Goal: Task Accomplishment & Management: Manage account settings

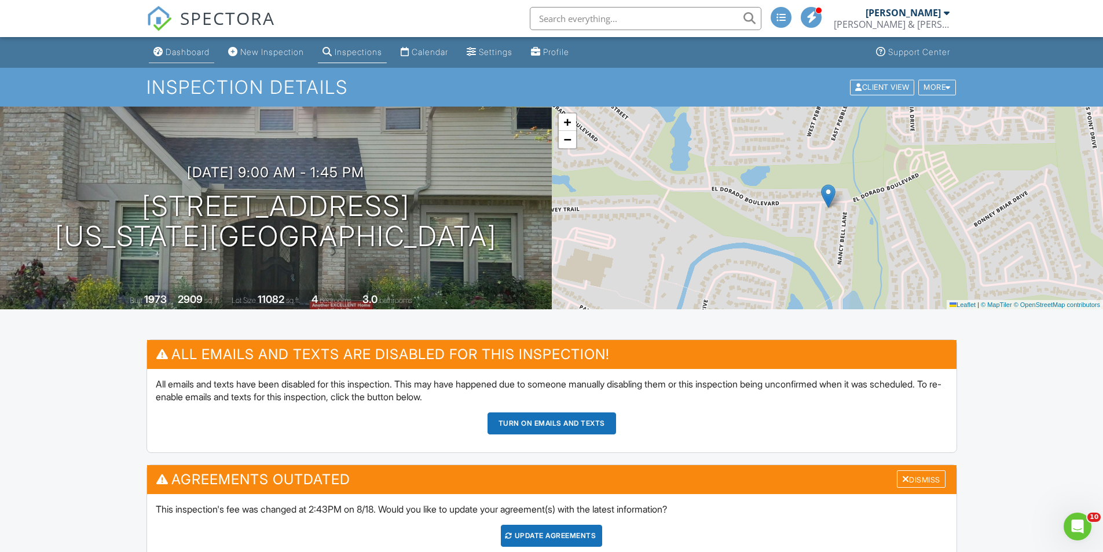
click at [184, 49] on div "Dashboard" at bounding box center [188, 52] width 44 height 10
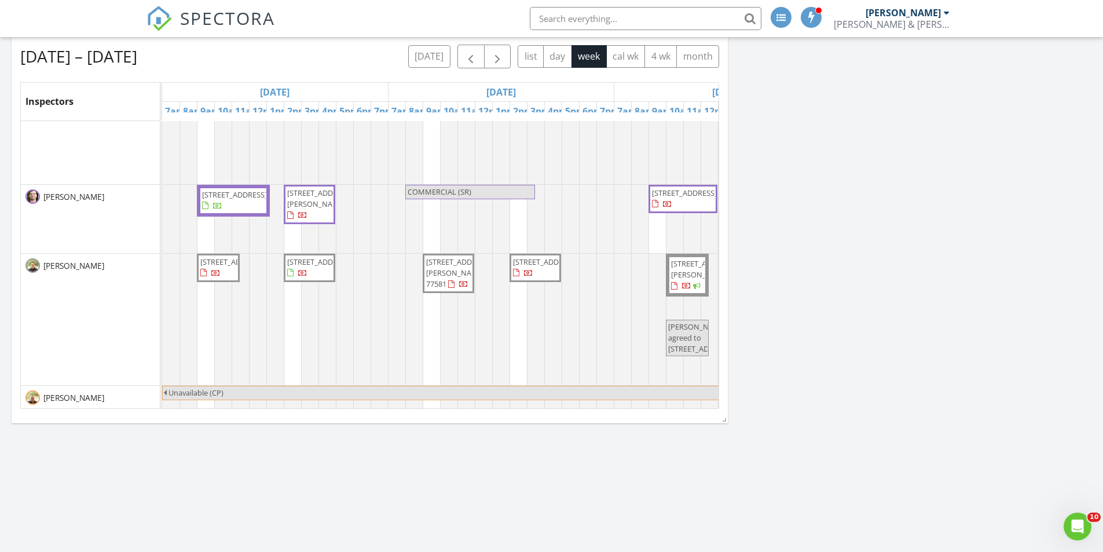
click at [244, 200] on span "983 W 42nd St , Houston 77018" at bounding box center [234, 194] width 65 height 10
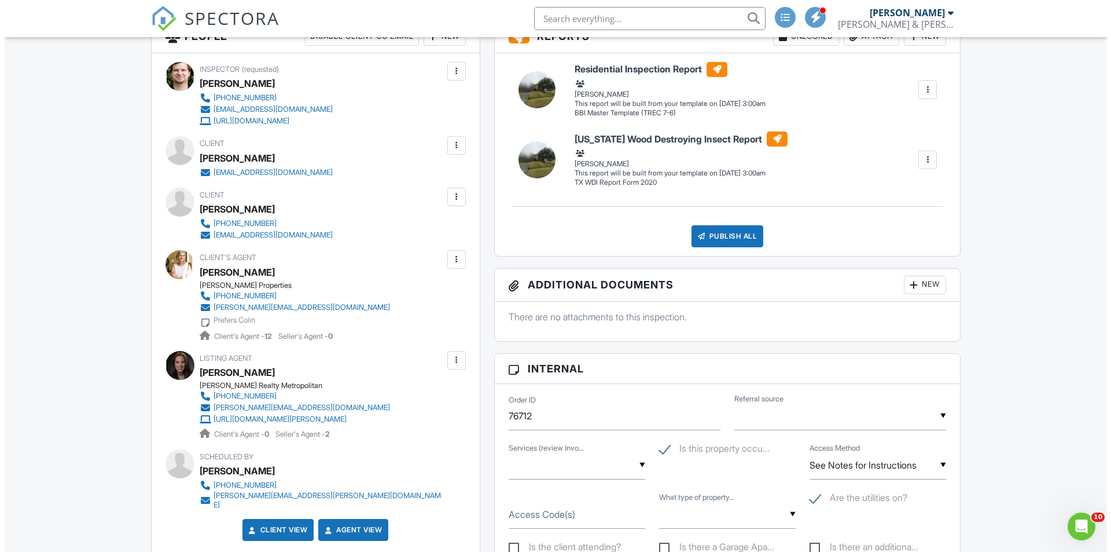
scroll to position [347, 0]
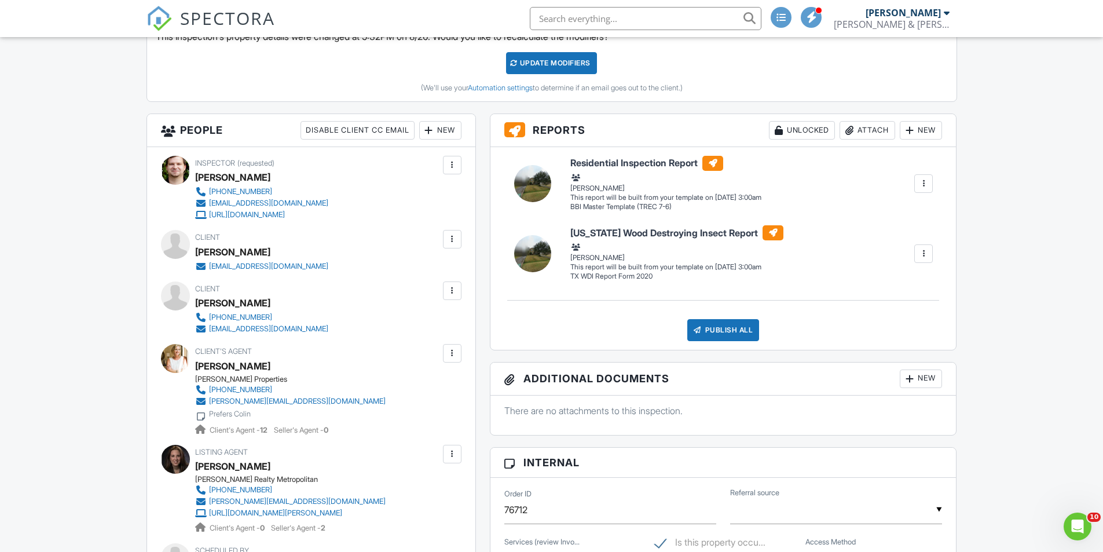
click at [435, 126] on div "New" at bounding box center [440, 130] width 42 height 19
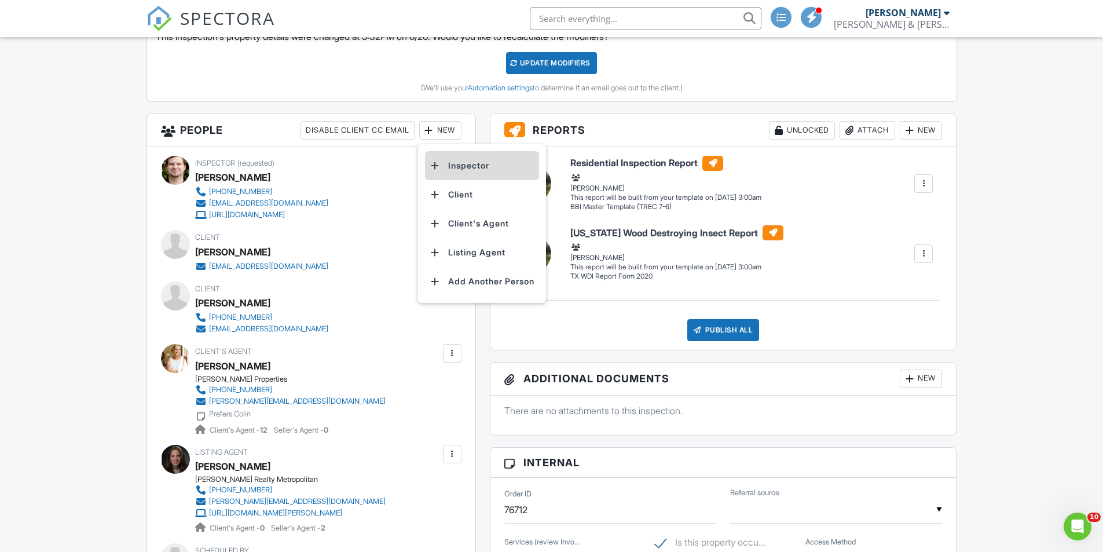
click at [464, 167] on li "Inspector" at bounding box center [482, 165] width 114 height 29
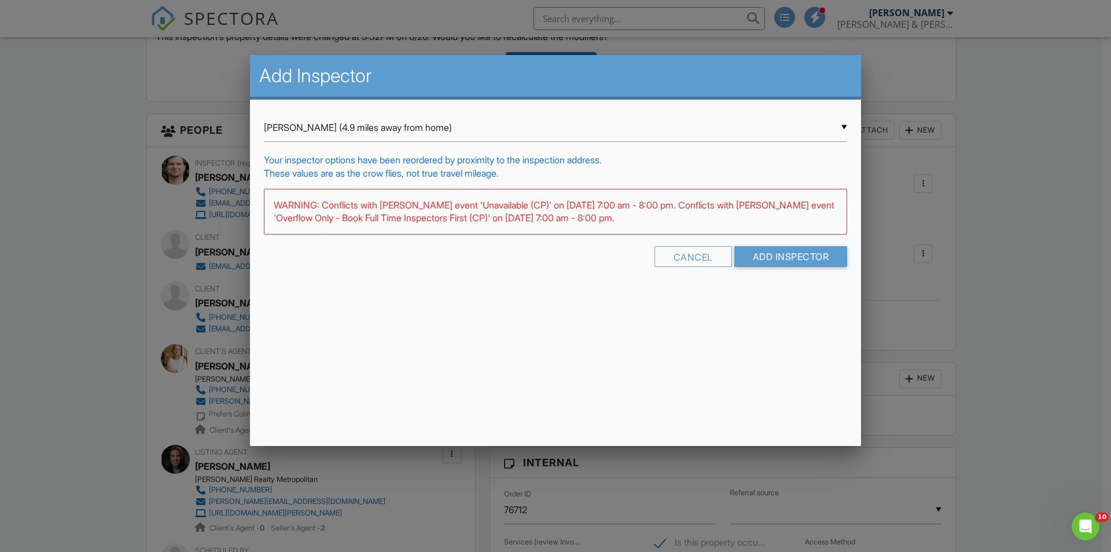
click at [392, 123] on div "▼ Tim Beaugh (4.9 miles away from home) Tim Beaugh (4.9 miles away from home) J…" at bounding box center [555, 127] width 583 height 28
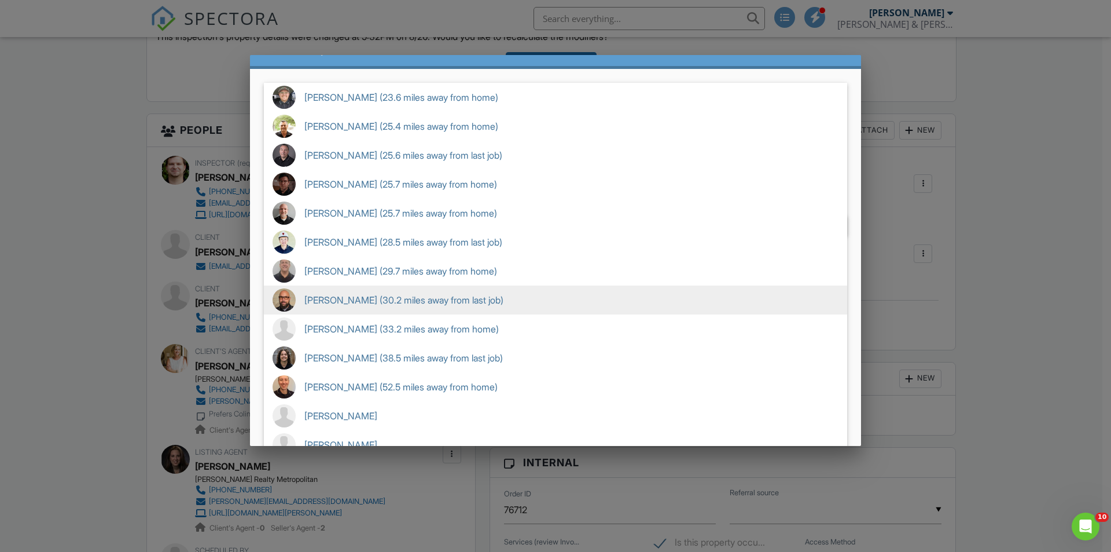
scroll to position [44, 0]
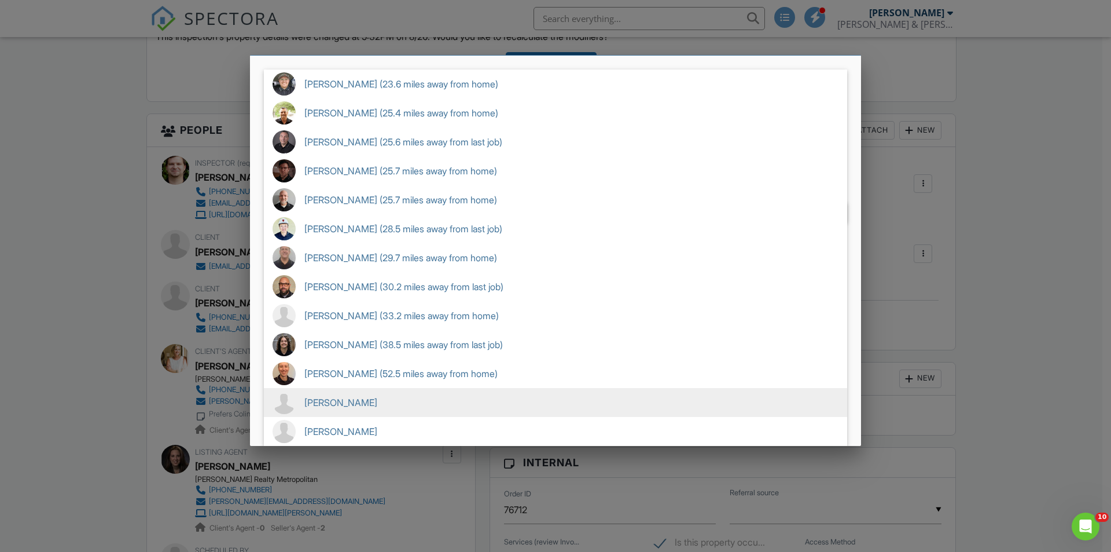
click at [387, 398] on span "Derrick McDaniel" at bounding box center [555, 402] width 583 height 29
type input "Derrick McDaniel"
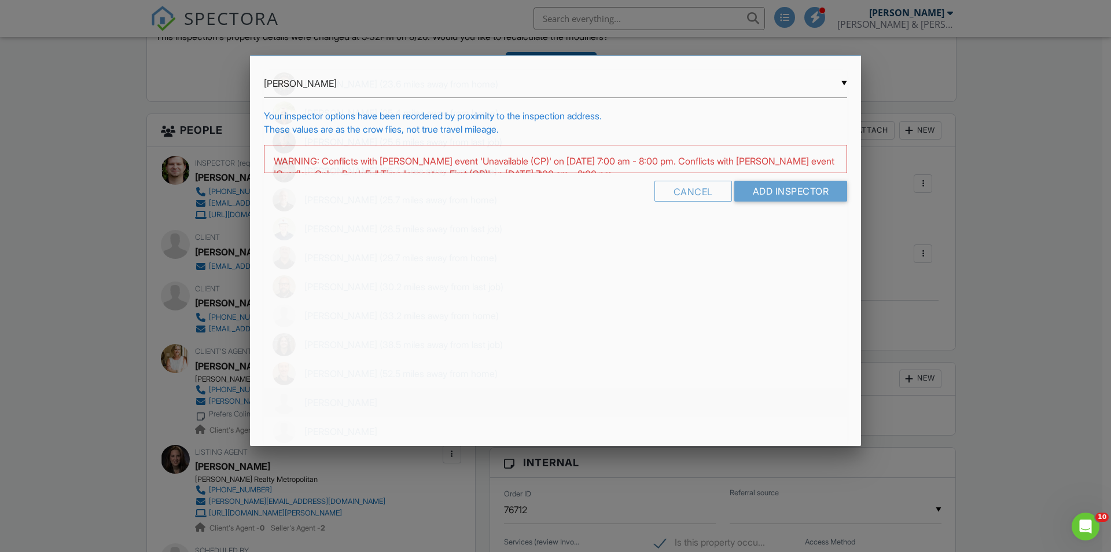
scroll to position [0, 0]
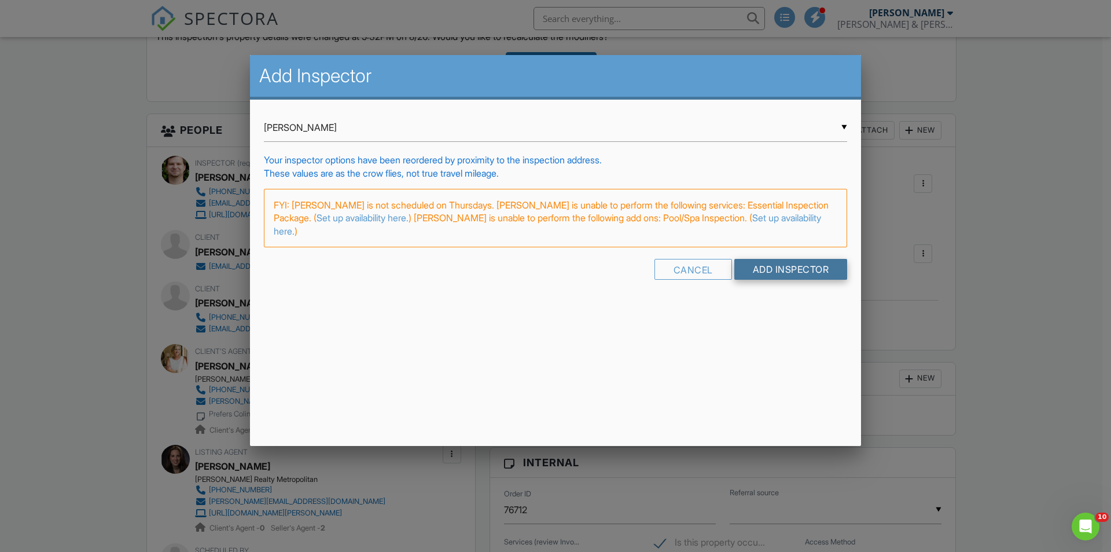
click at [769, 270] on input "Add Inspector" at bounding box center [791, 269] width 113 height 21
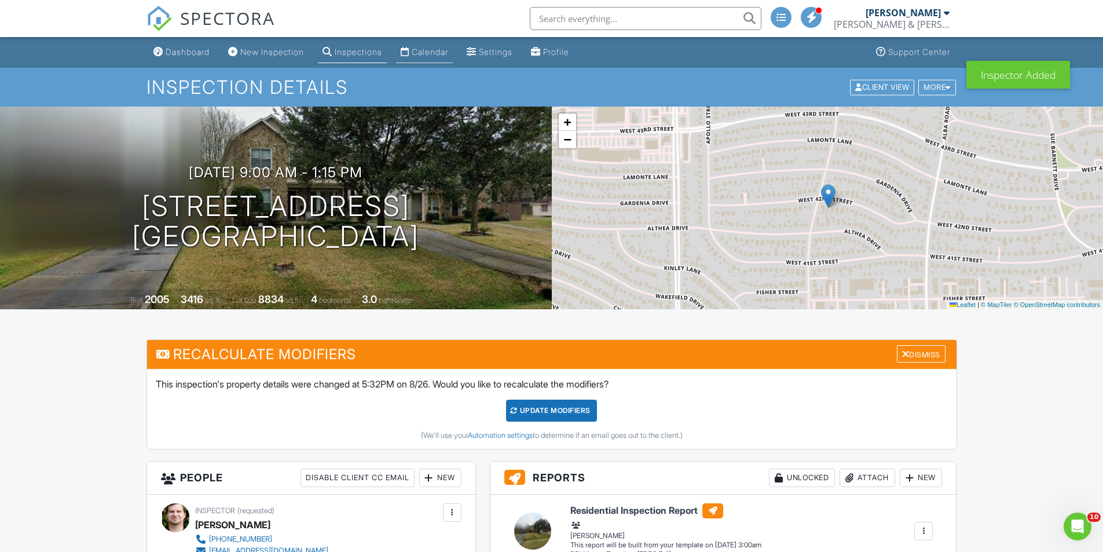
click at [441, 52] on div "Calendar" at bounding box center [430, 52] width 36 height 10
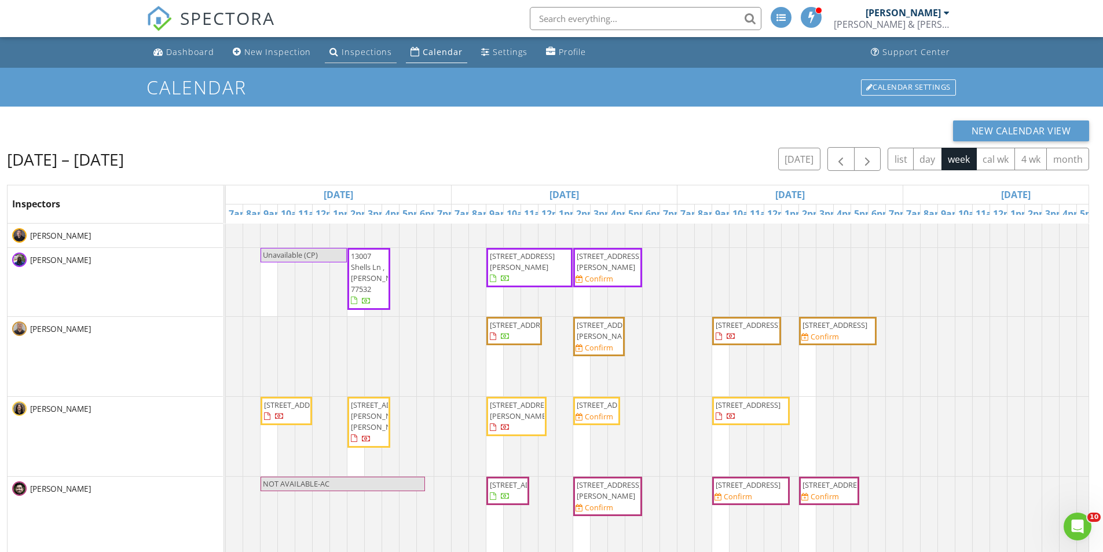
click at [375, 52] on div "Inspections" at bounding box center [367, 51] width 50 height 11
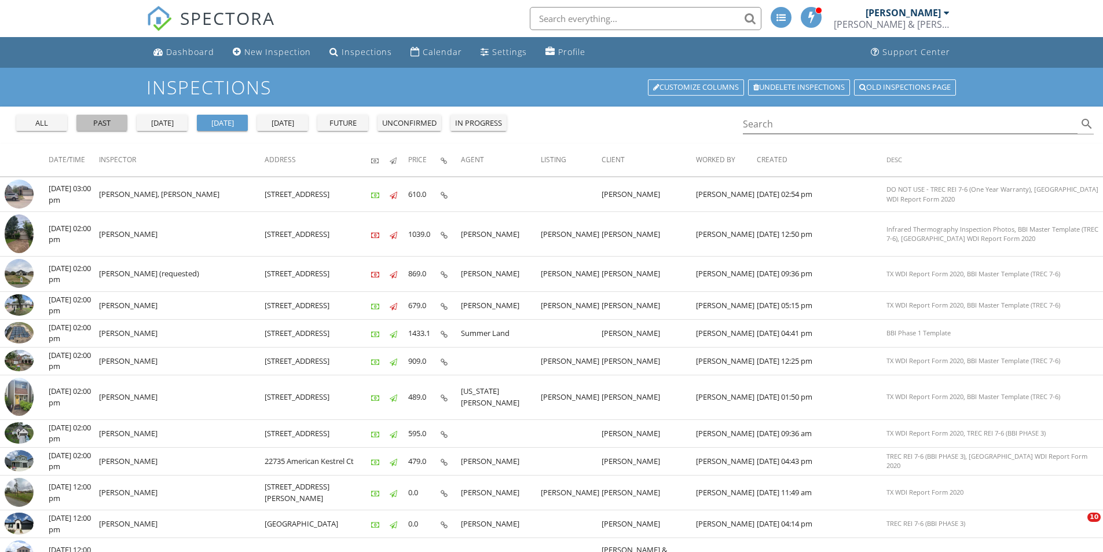
click at [89, 120] on div "past" at bounding box center [102, 124] width 42 height 12
click at [764, 125] on input "Search" at bounding box center [910, 124] width 335 height 19
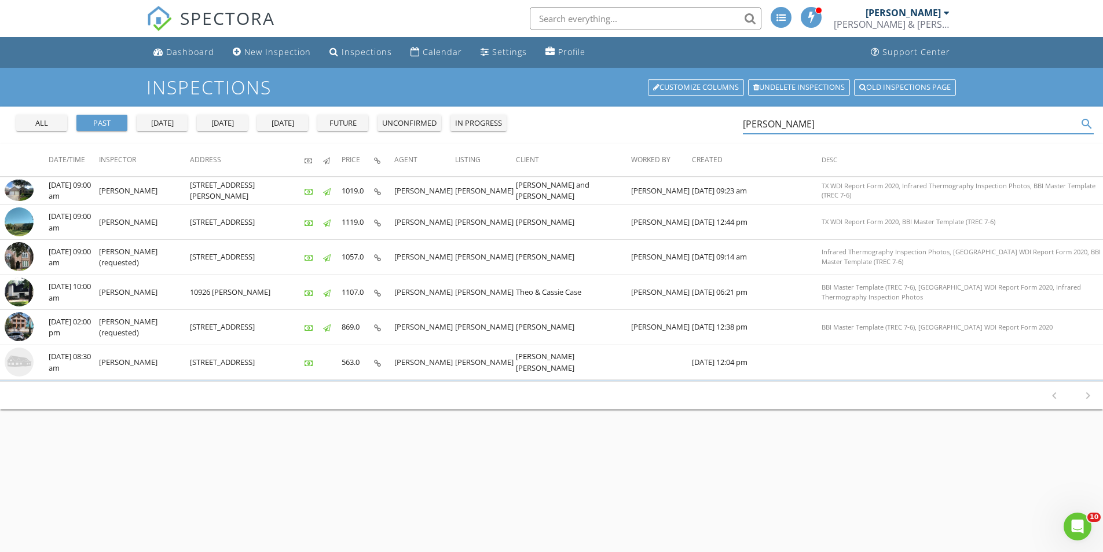
type input "[PERSON_NAME]"
click at [200, 61] on link "Dashboard" at bounding box center [184, 52] width 70 height 21
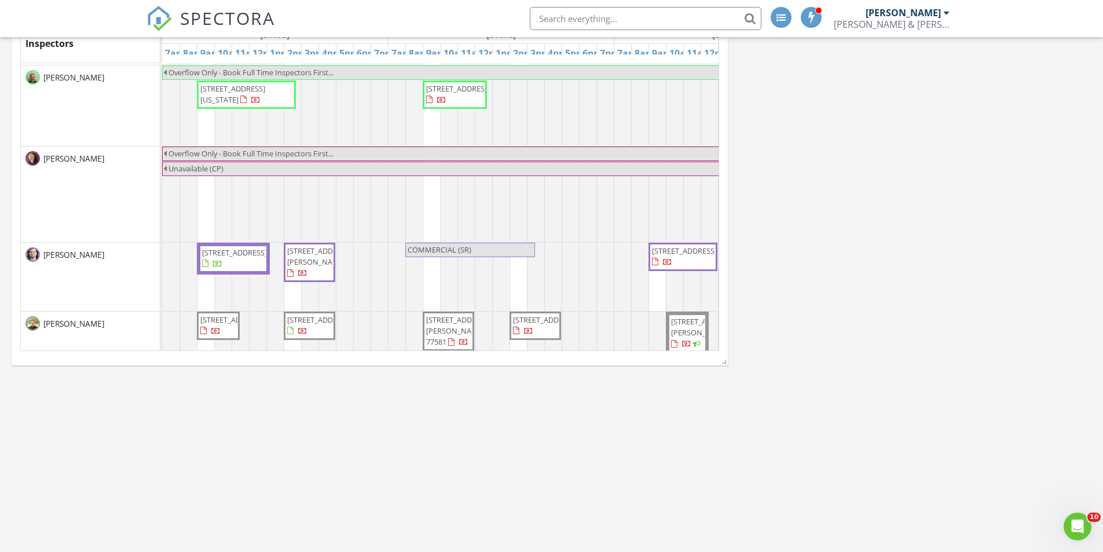
click at [247, 258] on span "[STREET_ADDRESS]" at bounding box center [234, 252] width 65 height 10
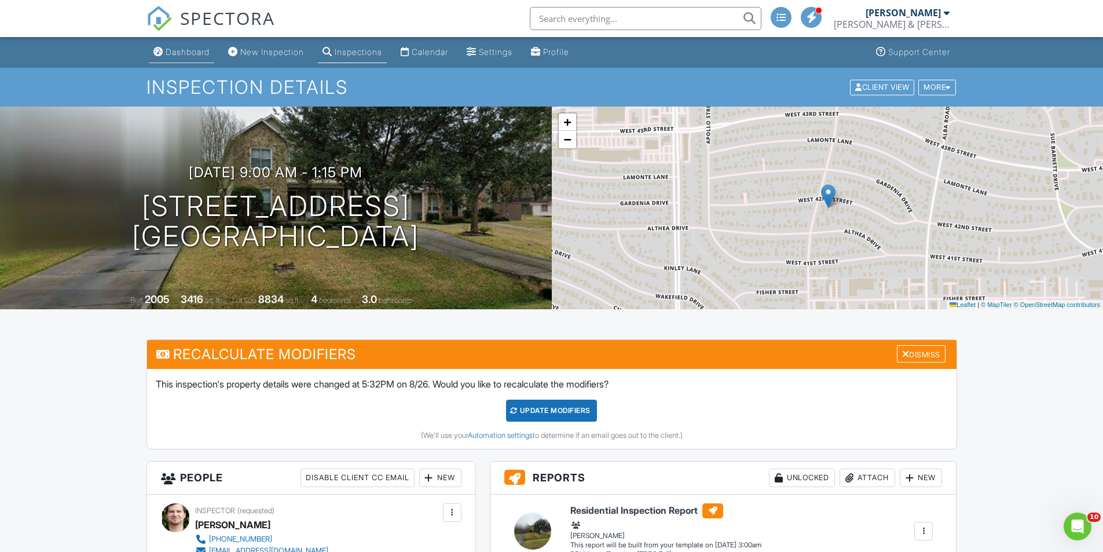
click at [178, 58] on link "Dashboard" at bounding box center [181, 52] width 65 height 21
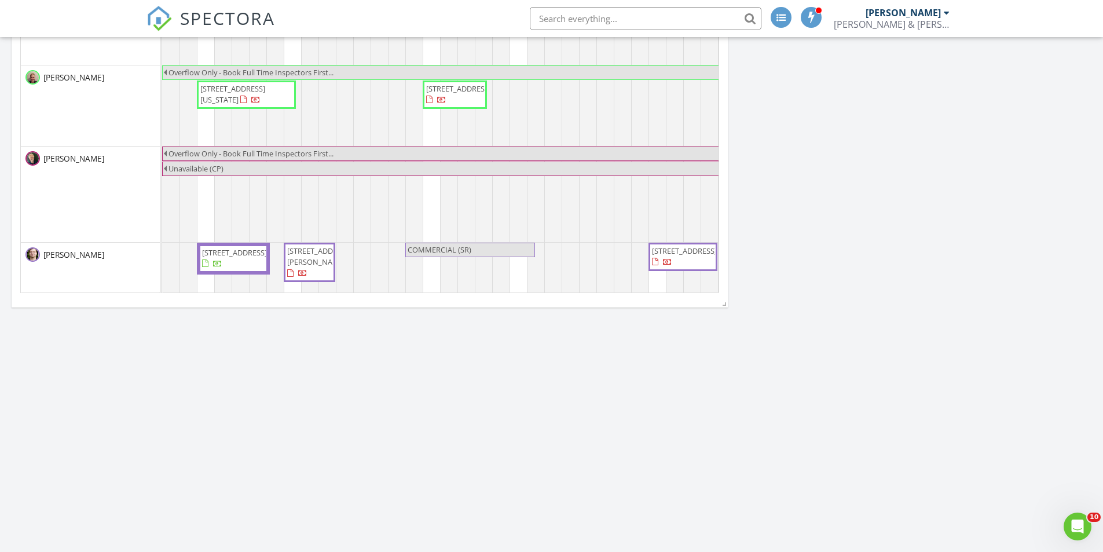
scroll to position [637, 0]
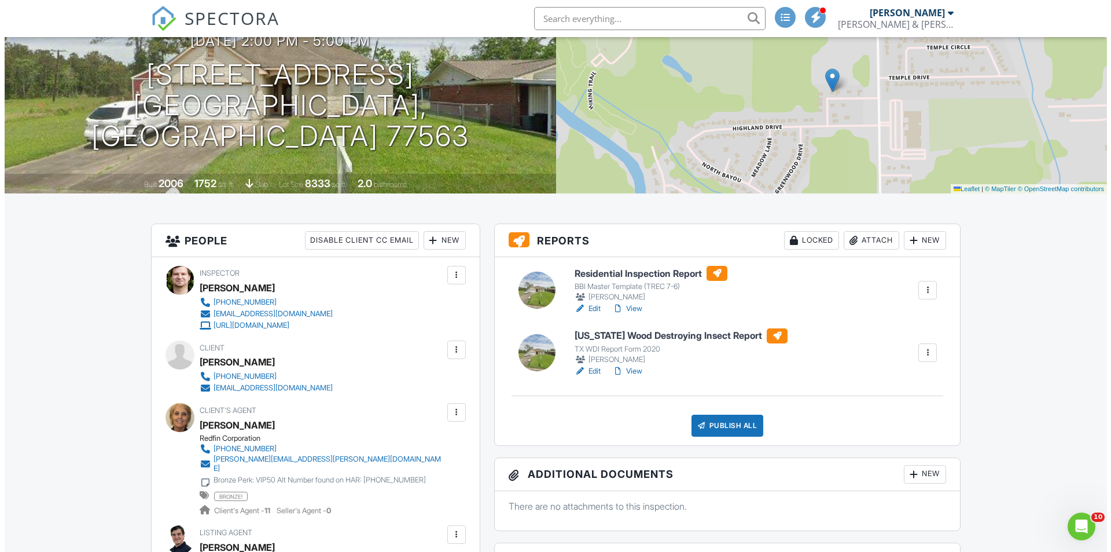
scroll to position [232, 0]
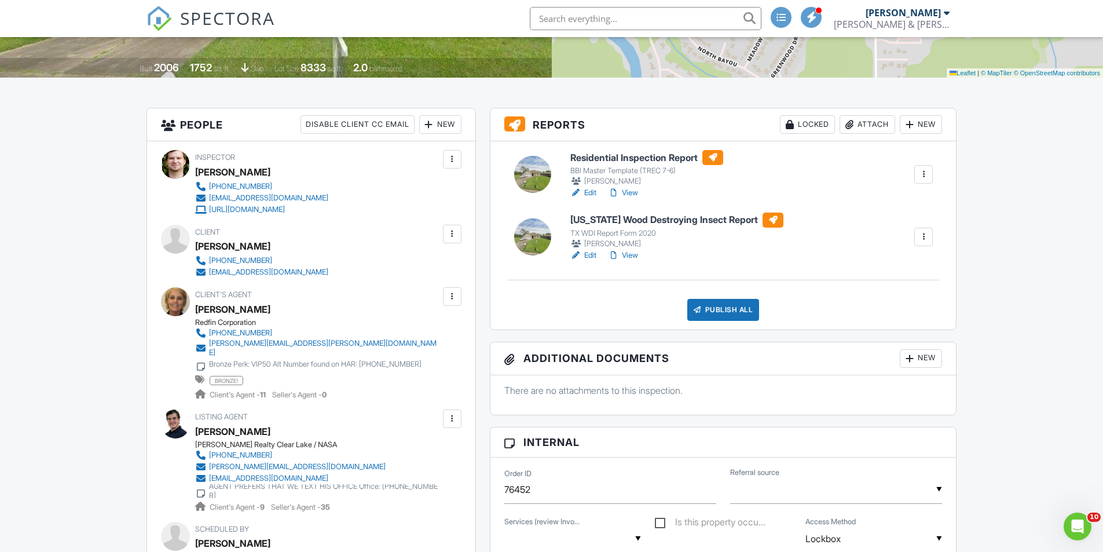
click at [438, 121] on div "New" at bounding box center [440, 124] width 42 height 19
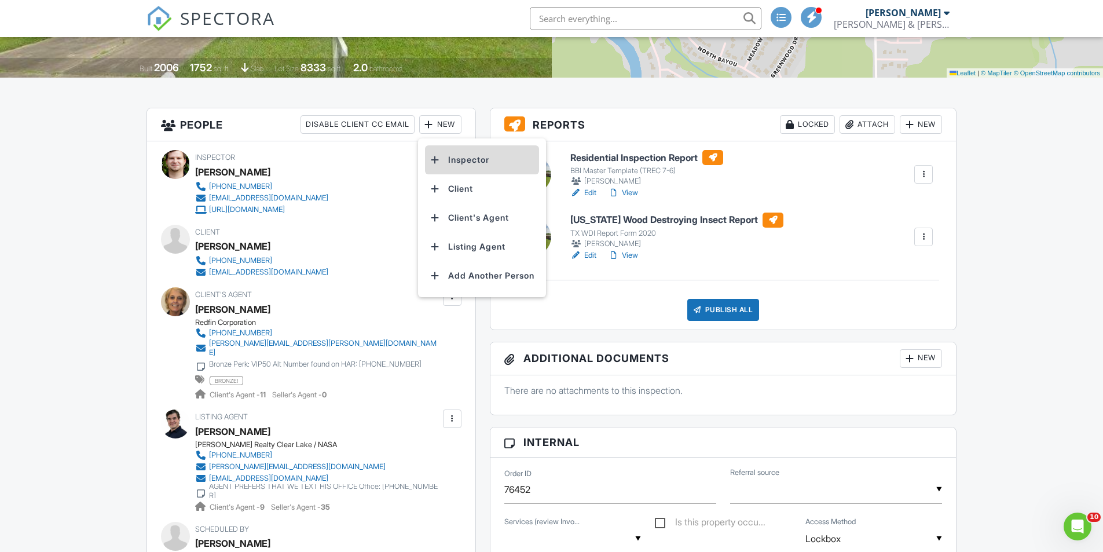
click at [463, 159] on li "Inspector" at bounding box center [482, 159] width 114 height 29
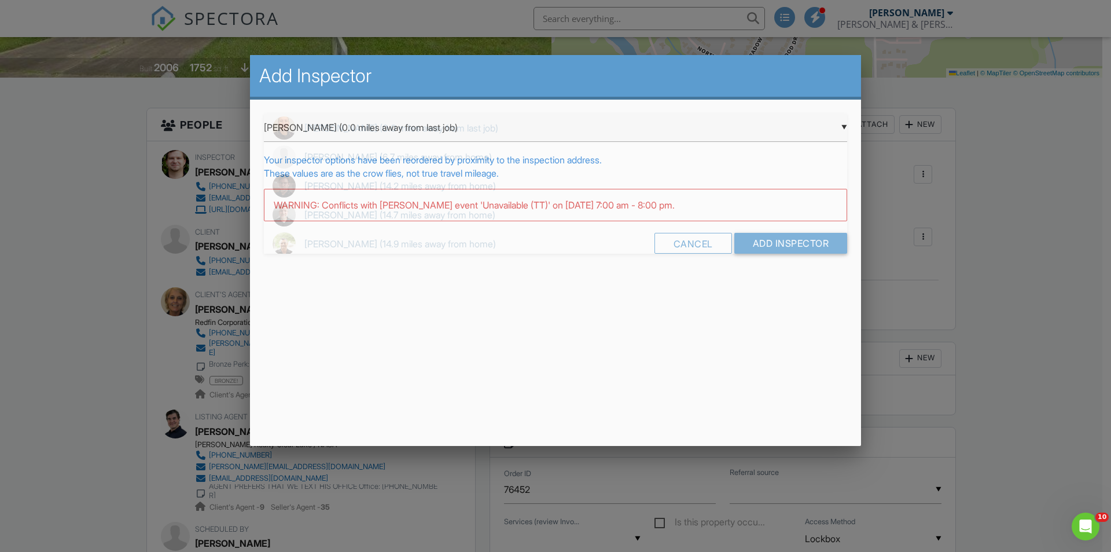
click at [380, 120] on div "▼ Jason Fournier (0.0 miles away from last job) Jason Fournier (0.0 miles away …" at bounding box center [555, 127] width 583 height 28
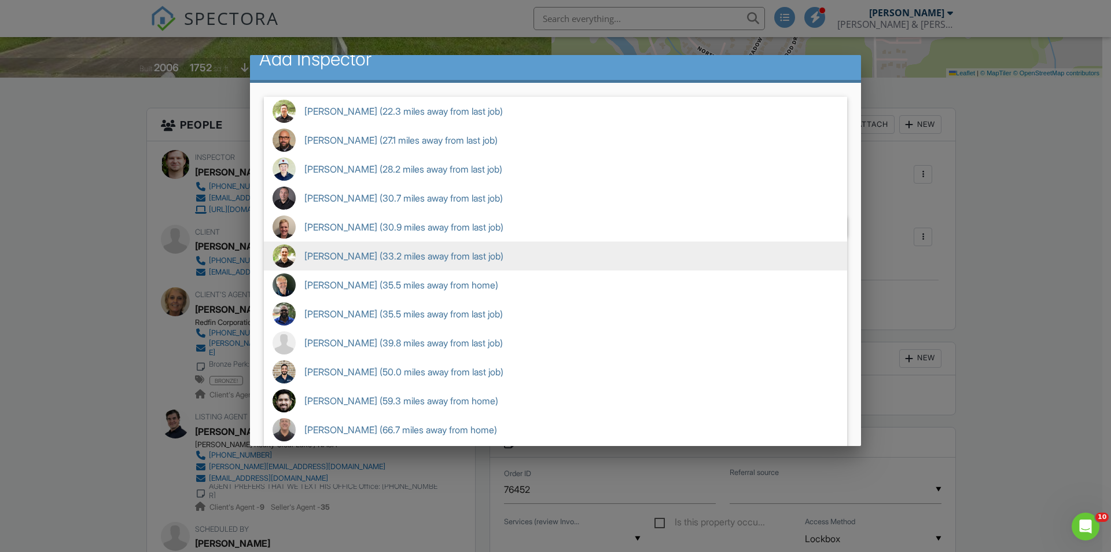
scroll to position [44, 0]
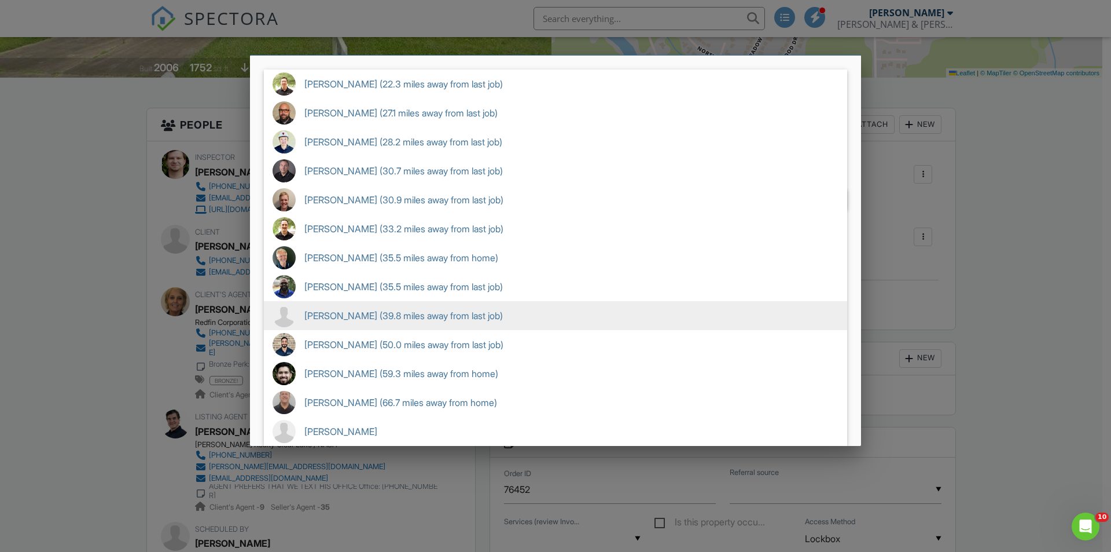
click at [349, 316] on span "Derrick McDaniel (39.8 miles away from last job)" at bounding box center [555, 315] width 583 height 29
type input "Derrick McDaniel (39.8 miles away from last job)"
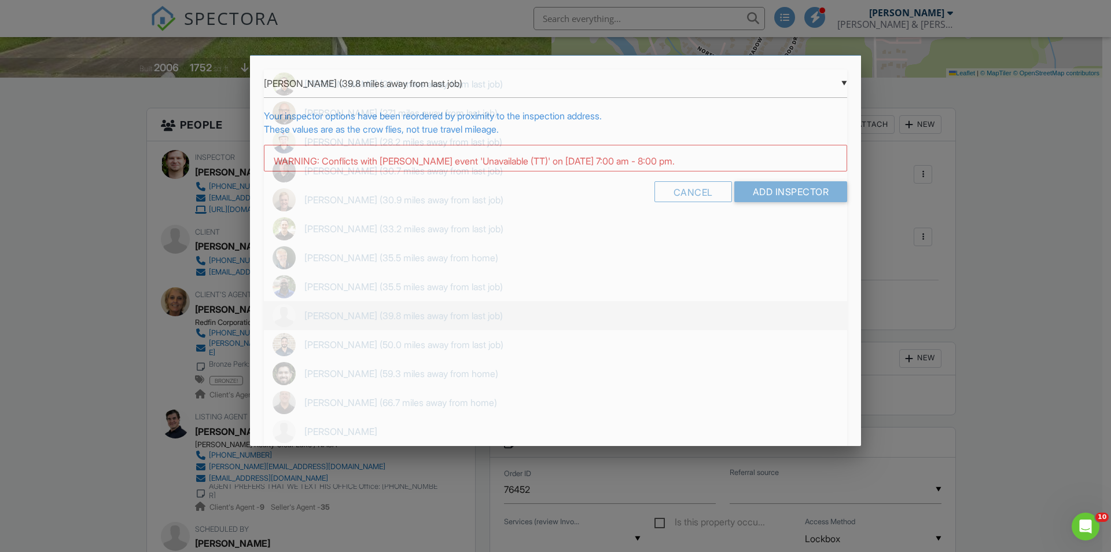
scroll to position [0, 0]
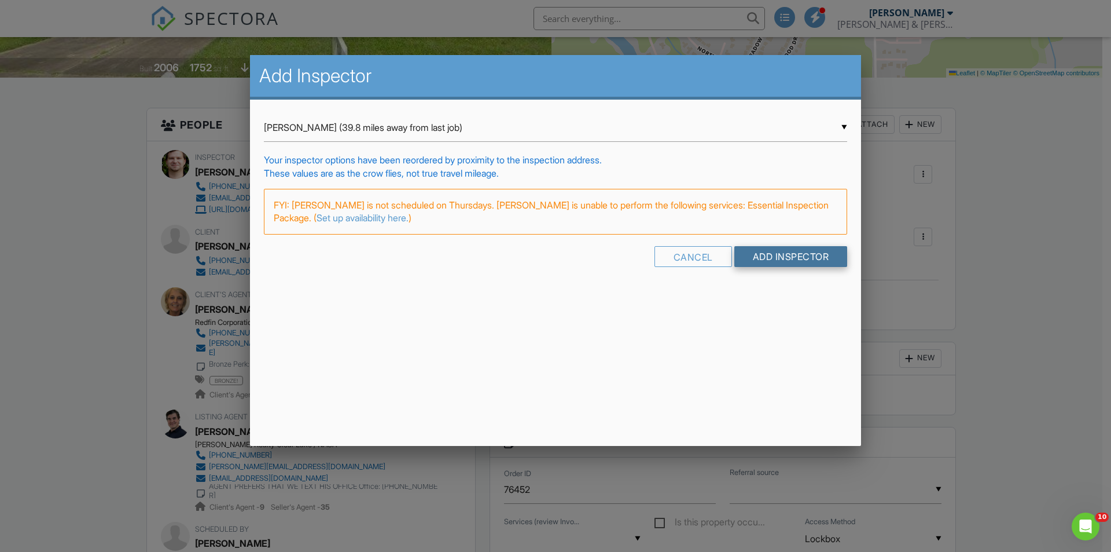
click at [804, 257] on input "Add Inspector" at bounding box center [791, 256] width 113 height 21
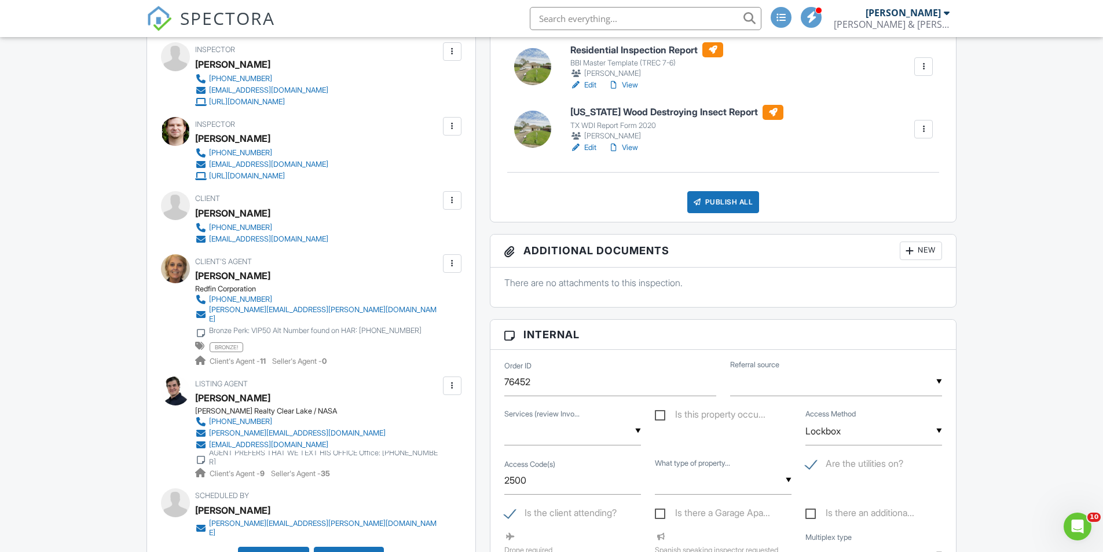
scroll to position [347, 0]
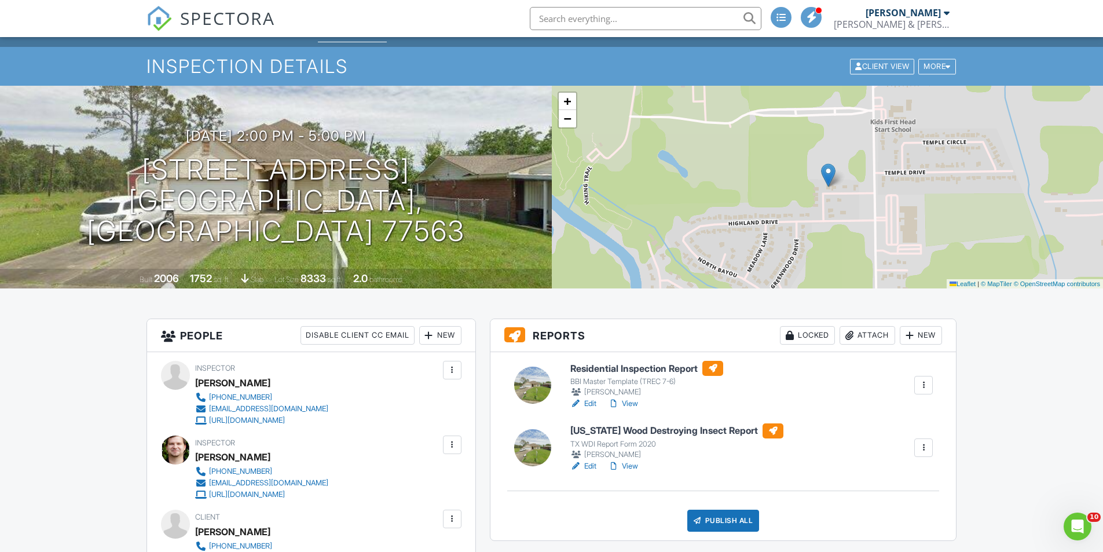
scroll to position [0, 0]
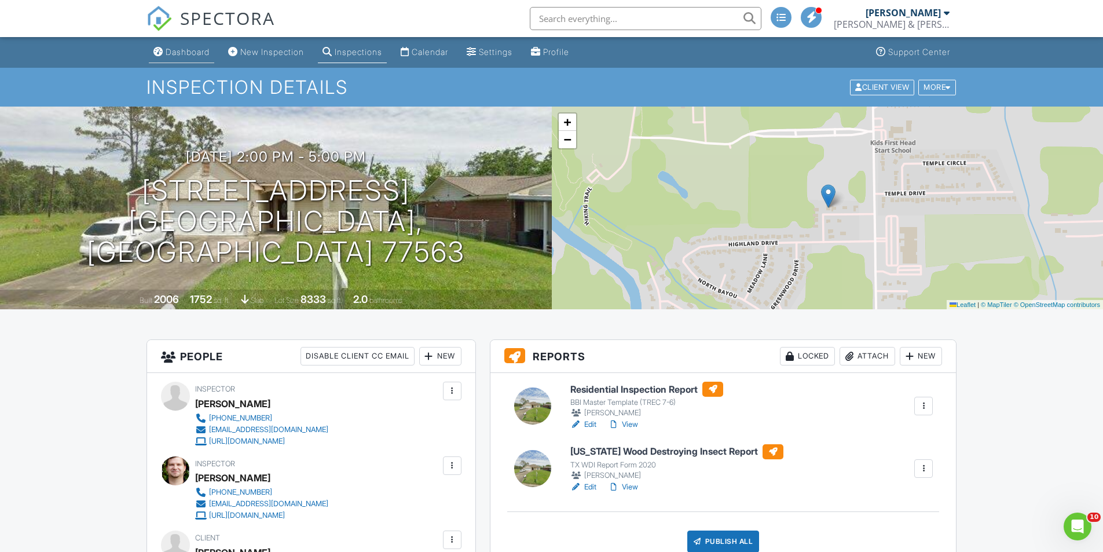
click at [194, 50] on div "Dashboard" at bounding box center [188, 52] width 44 height 10
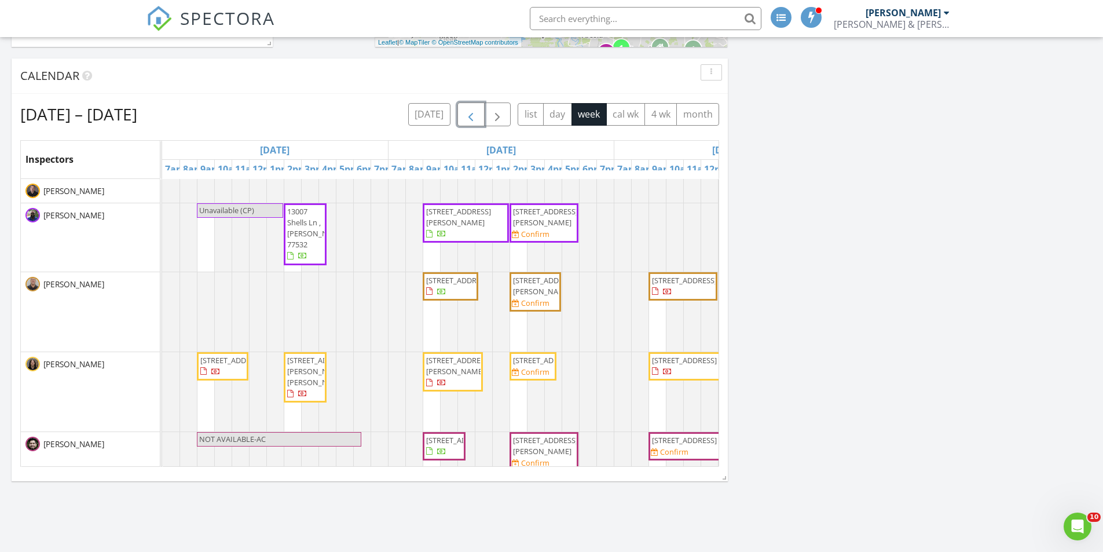
click at [480, 111] on button "button" at bounding box center [470, 114] width 27 height 24
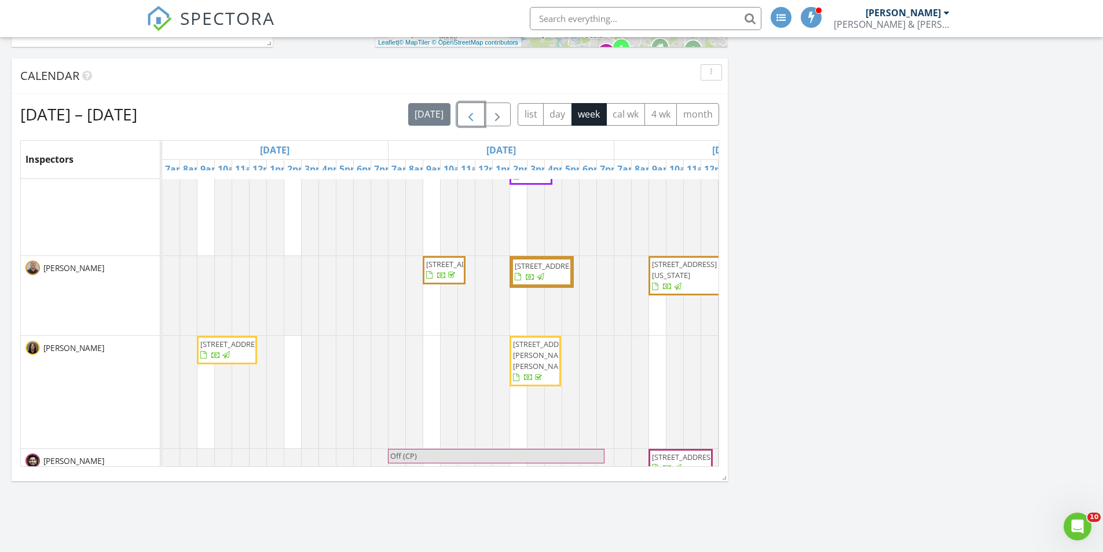
click at [468, 112] on span "button" at bounding box center [471, 115] width 14 height 14
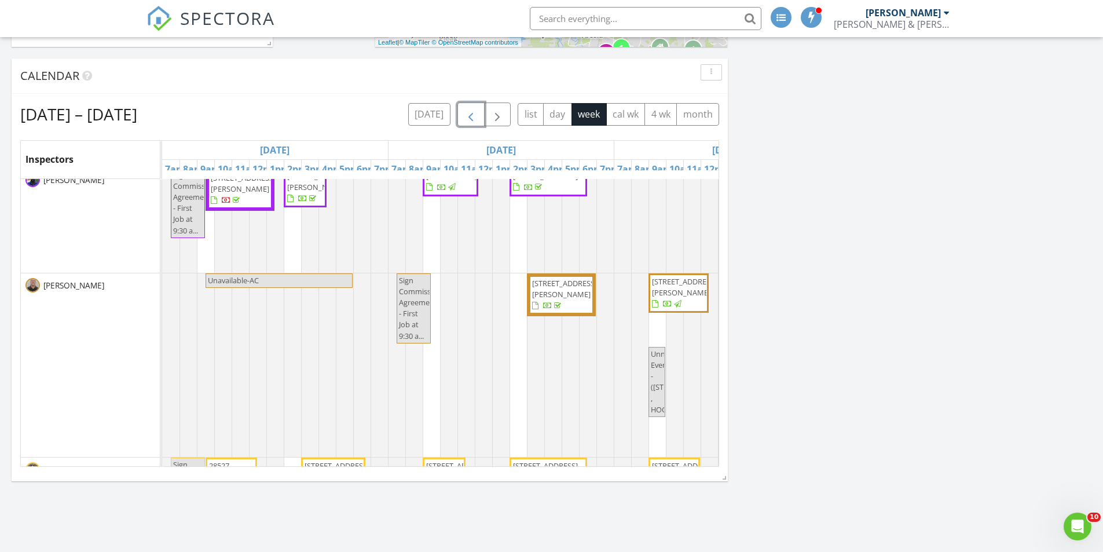
click at [468, 112] on span "button" at bounding box center [471, 115] width 14 height 14
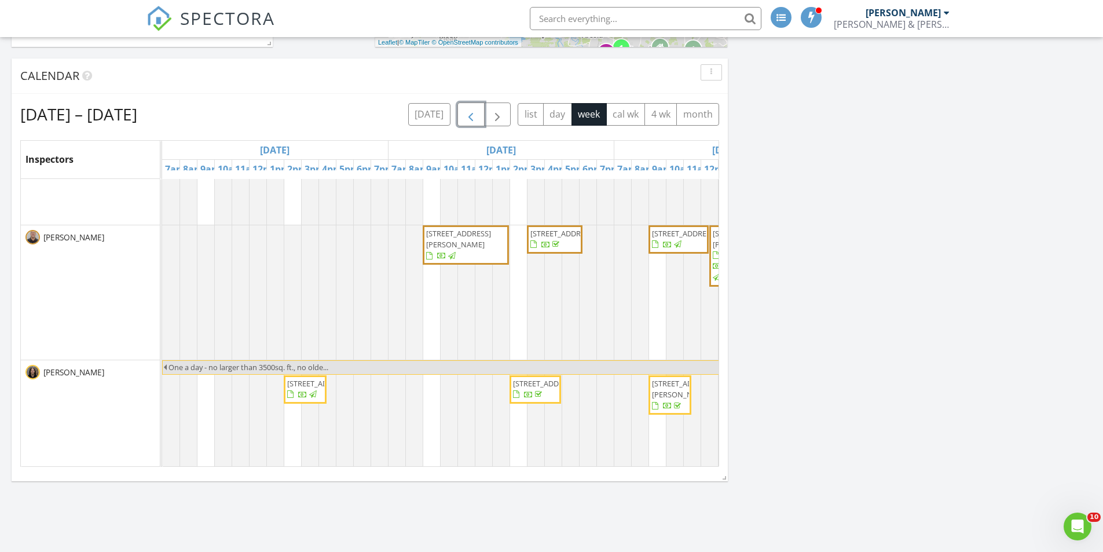
click at [468, 112] on span "button" at bounding box center [471, 115] width 14 height 14
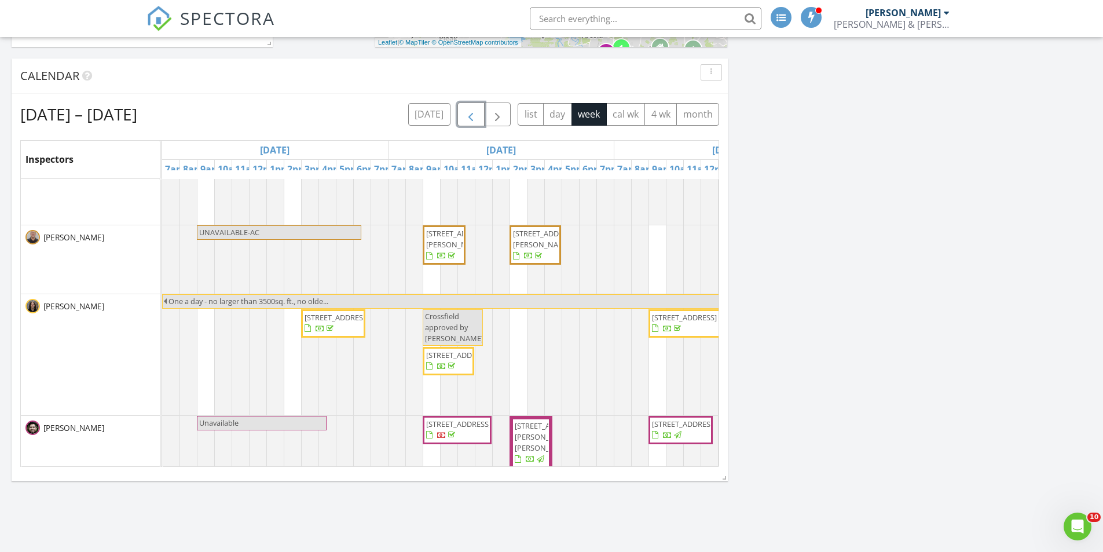
click at [468, 112] on span "button" at bounding box center [471, 115] width 14 height 14
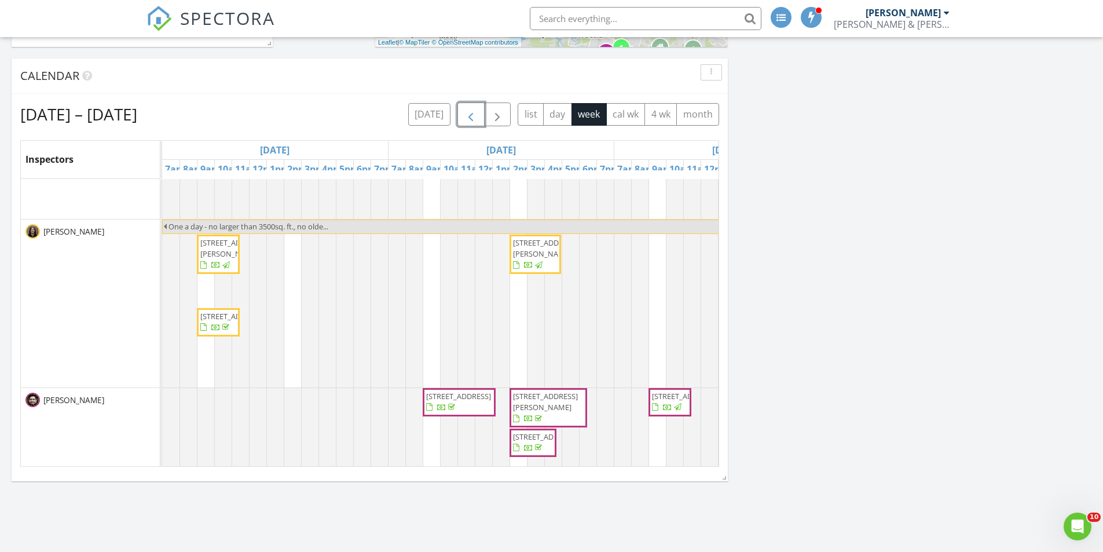
click at [477, 116] on span "button" at bounding box center [471, 115] width 14 height 14
